Goal: Information Seeking & Learning: Learn about a topic

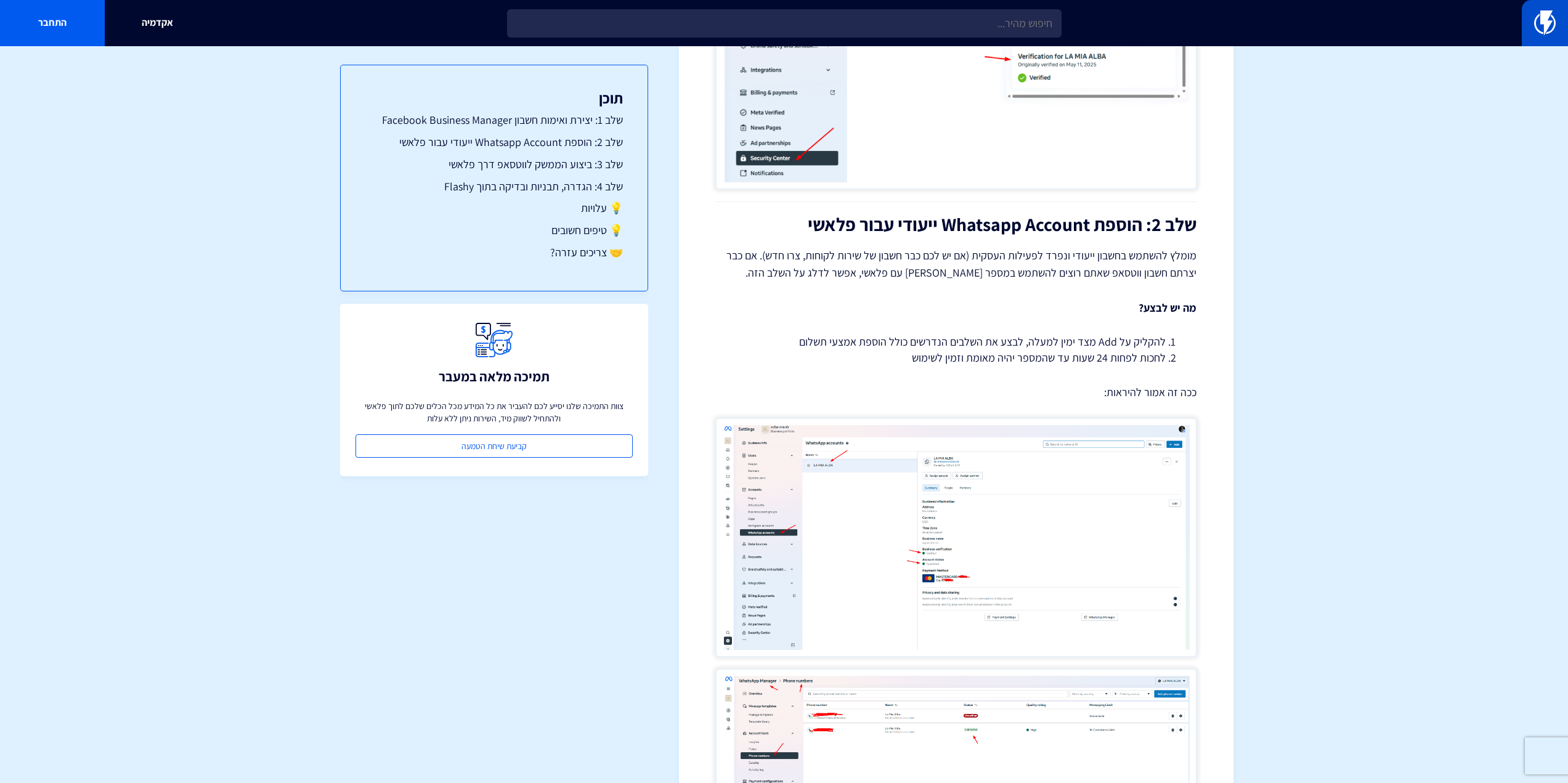
click at [1564, 23] on link at bounding box center [1544, 23] width 46 height 46
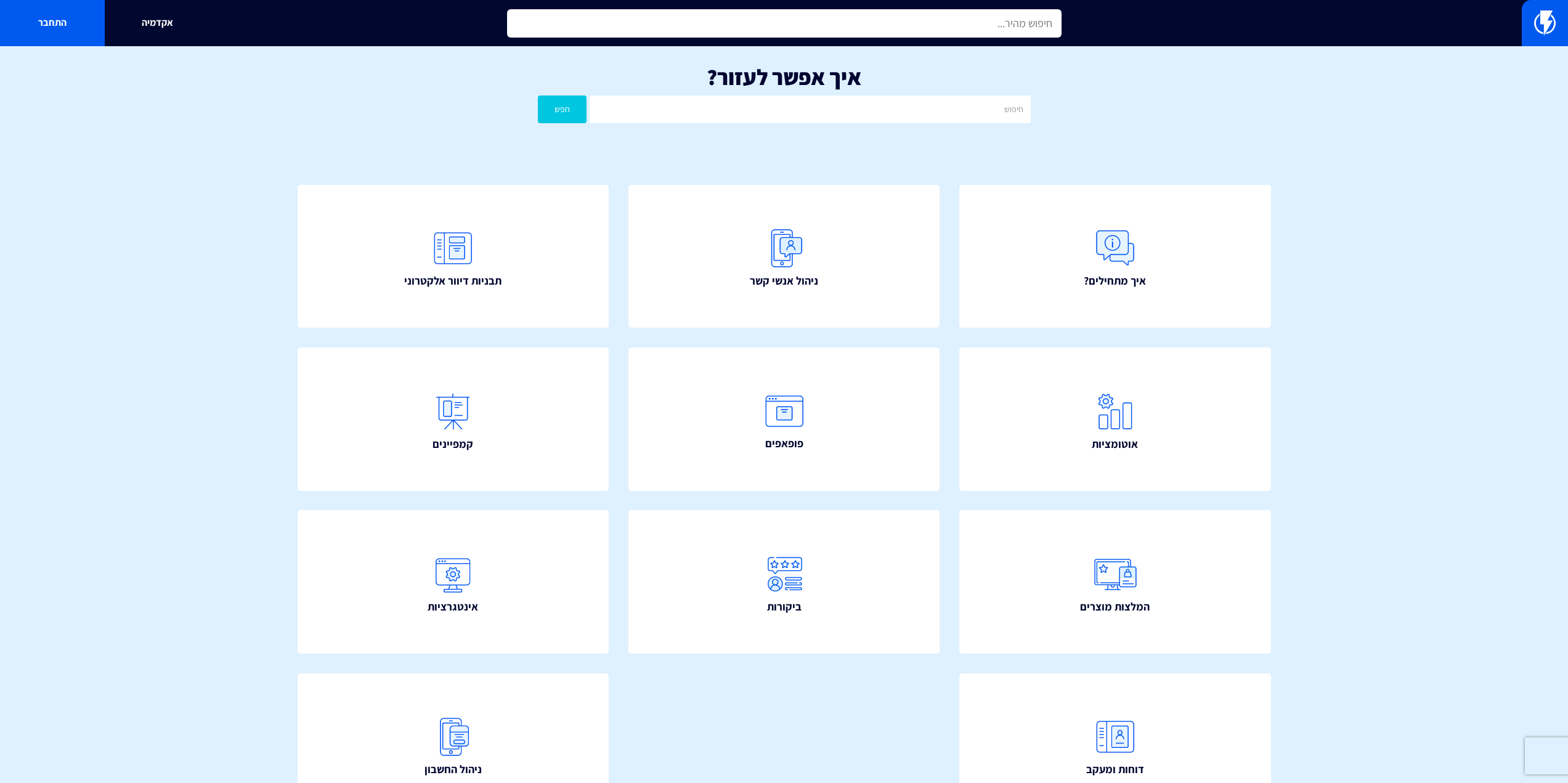
click at [863, 24] on input "text" at bounding box center [784, 23] width 554 height 28
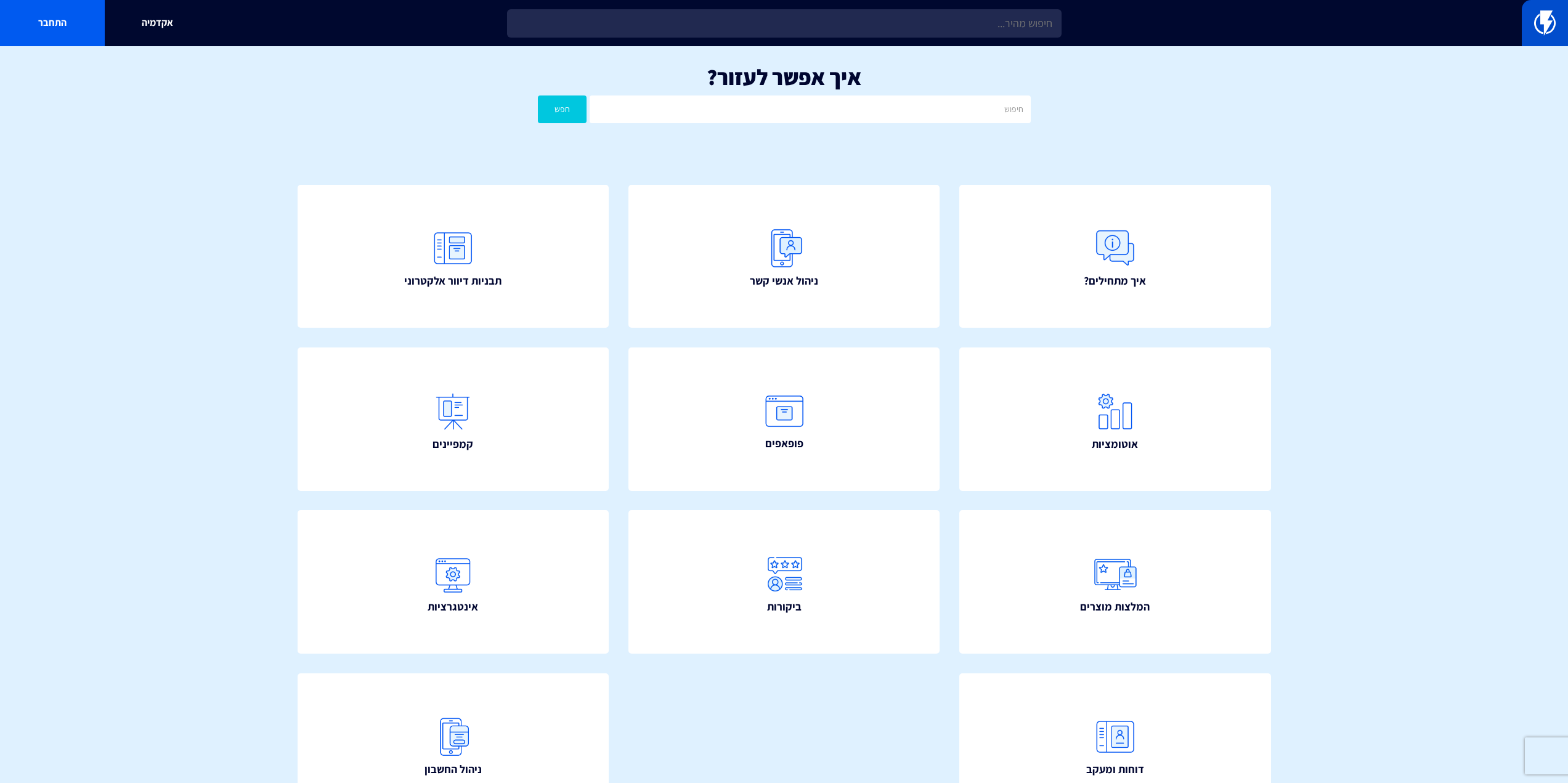
click at [1536, 31] on img at bounding box center [1544, 23] width 21 height 25
